Goal: Information Seeking & Learning: Learn about a topic

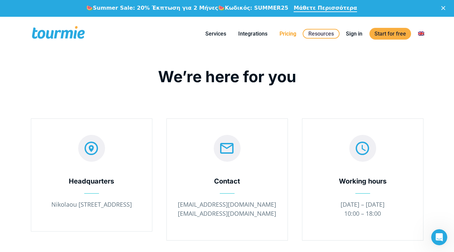
click at [295, 34] on link "Pricing" at bounding box center [287, 34] width 27 height 8
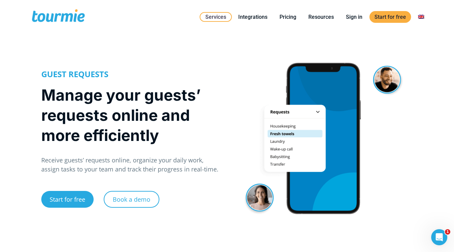
click at [279, 126] on div at bounding box center [323, 138] width 193 height 160
click at [317, 111] on div at bounding box center [323, 138] width 193 height 160
click at [277, 165] on div at bounding box center [323, 138] width 193 height 160
